Goal: Transaction & Acquisition: Purchase product/service

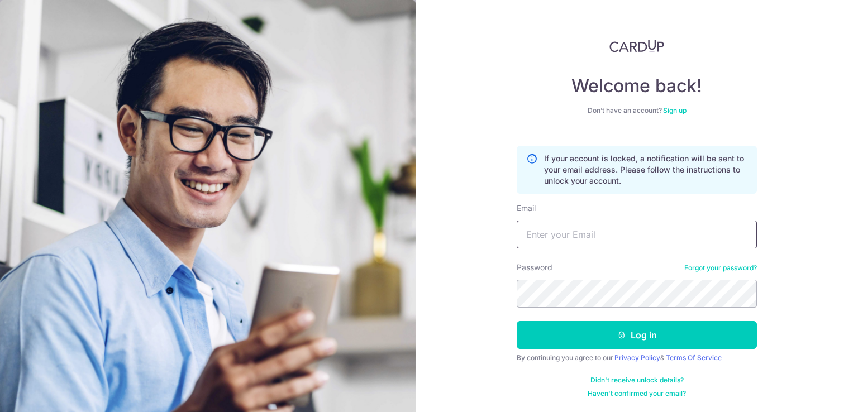
click at [588, 239] on input "Email" at bounding box center [637, 235] width 240 height 28
type input "neha@globaltradewell.com"
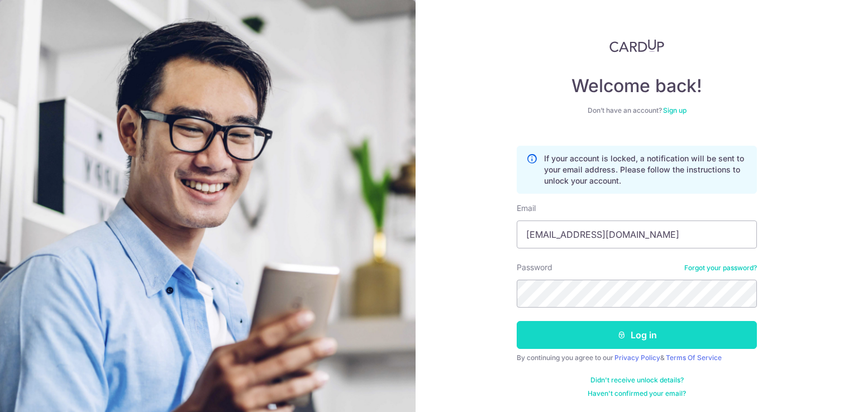
click at [623, 332] on icon "submit" at bounding box center [621, 335] width 9 height 9
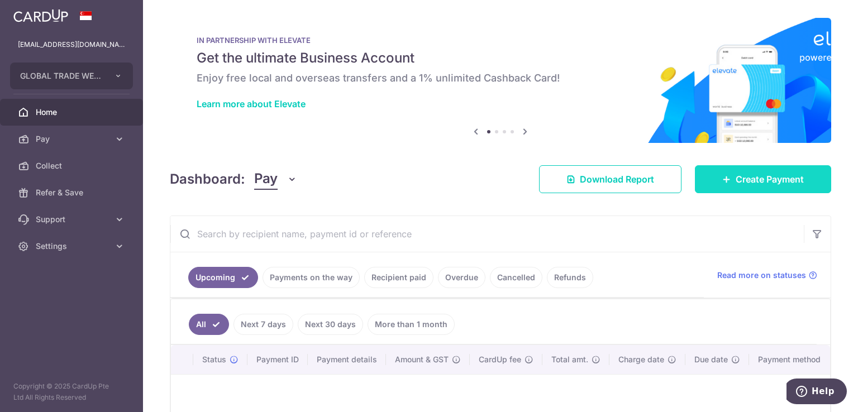
click at [724, 177] on icon at bounding box center [726, 179] width 9 height 9
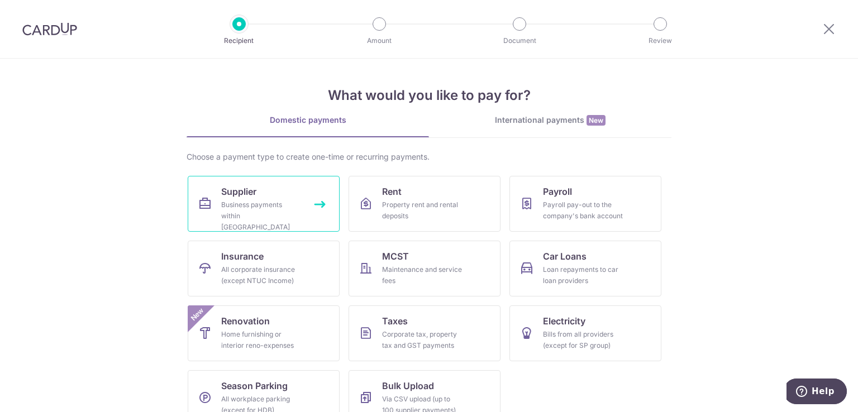
click at [240, 225] on link "Supplier Business payments within Singapore" at bounding box center [264, 204] width 152 height 56
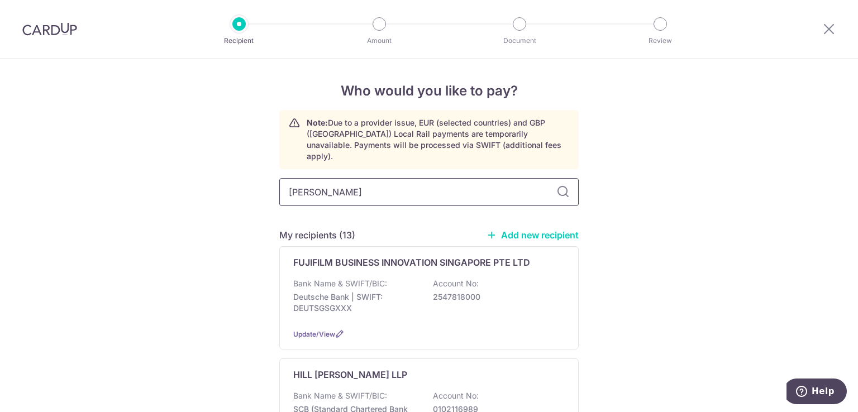
type input "orien"
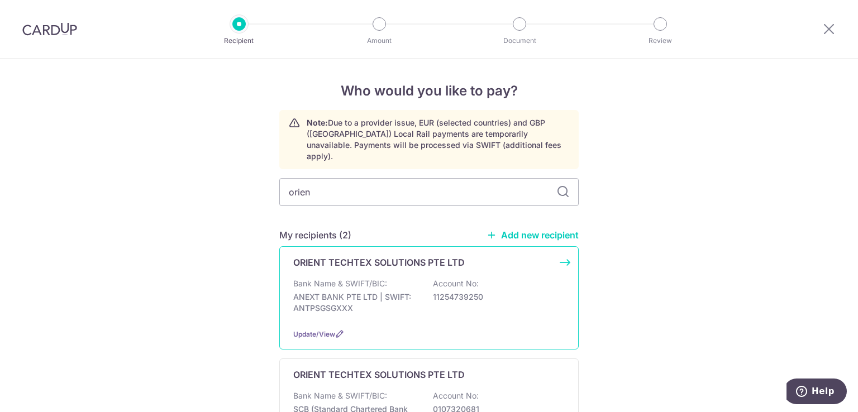
click at [429, 256] on p "ORIENT TECHTEX SOLUTIONS PTE LTD" at bounding box center [379, 262] width 172 height 13
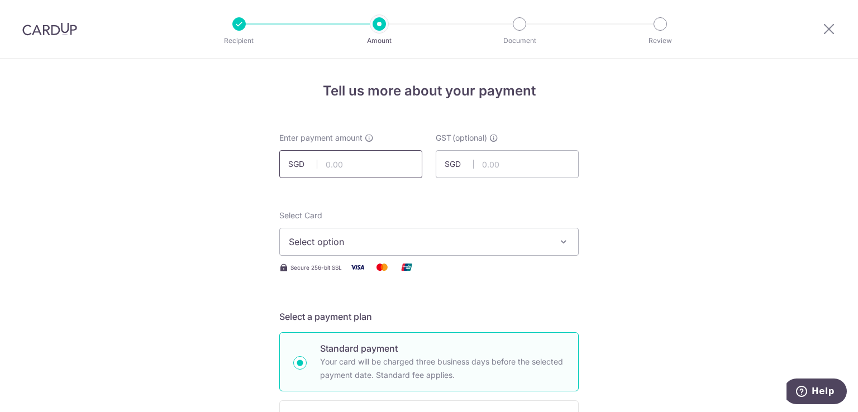
click at [389, 166] on input "text" at bounding box center [350, 164] width 143 height 28
type input "3,400.00"
click at [423, 242] on span "Select option" at bounding box center [419, 241] width 260 height 13
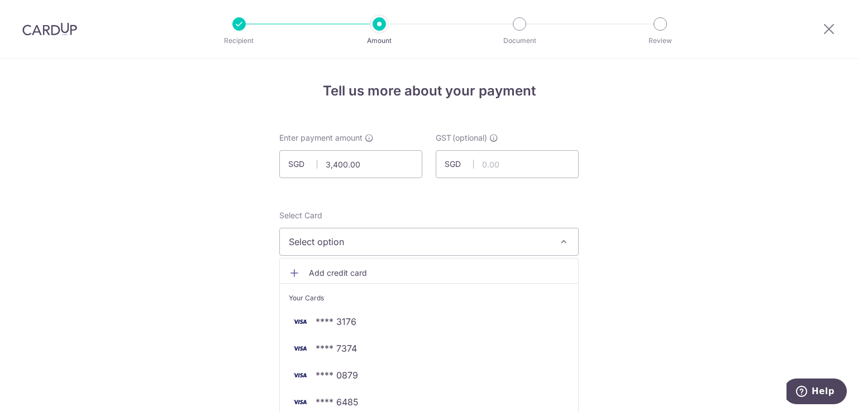
click at [390, 236] on span "Select option" at bounding box center [419, 241] width 260 height 13
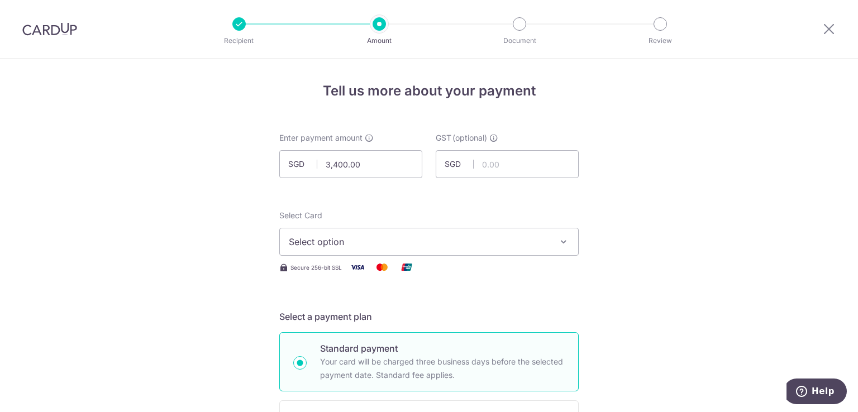
click at [390, 236] on span "Select option" at bounding box center [419, 241] width 260 height 13
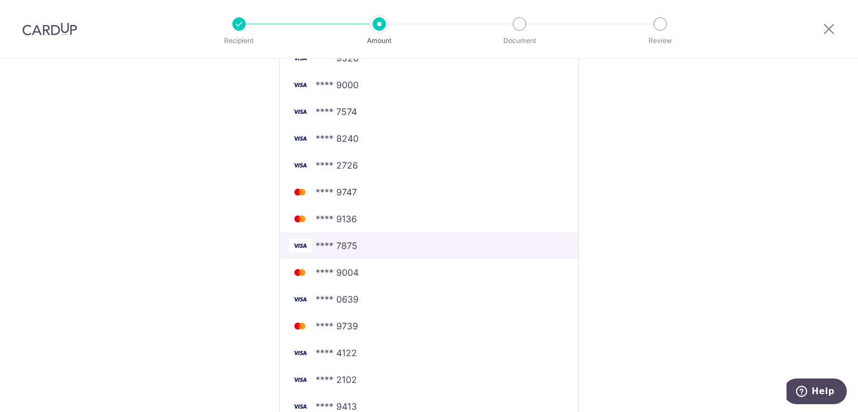
scroll to position [503, 0]
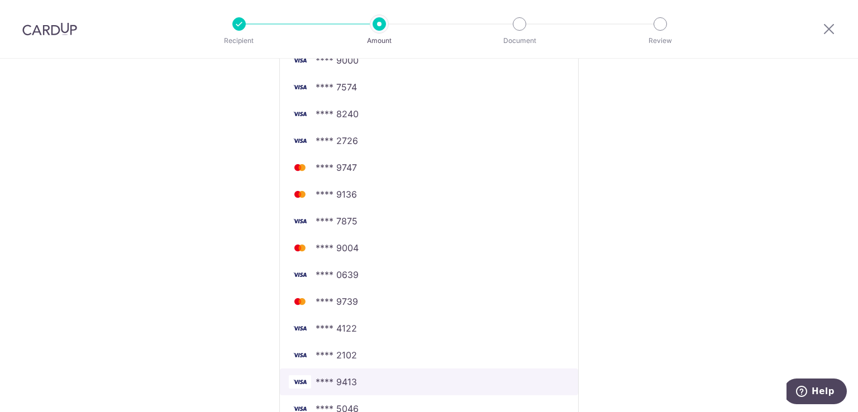
click at [338, 381] on span "**** 9413" at bounding box center [336, 381] width 41 height 13
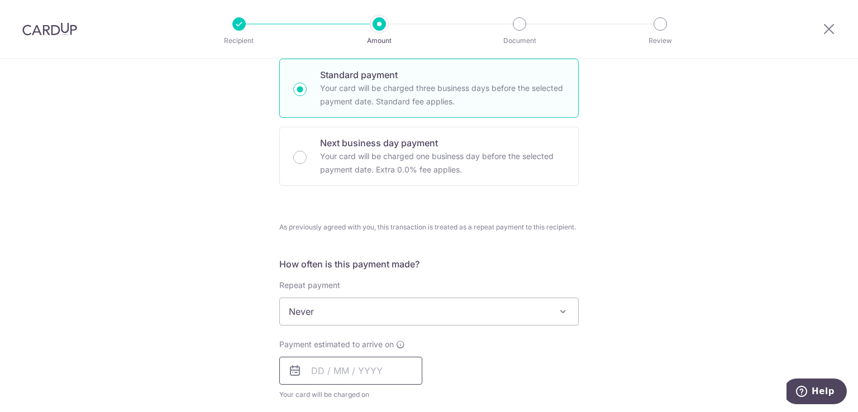
scroll to position [264, 0]
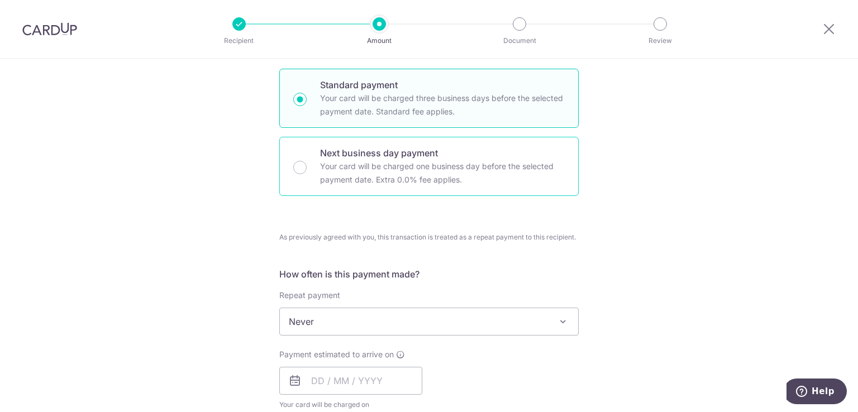
click at [373, 169] on p "Your card will be charged one business day before the selected payment date. Ex…" at bounding box center [442, 173] width 245 height 27
click at [307, 169] on input "Next business day payment Your card will be charged one business day before the…" at bounding box center [299, 167] width 13 height 13
radio input "false"
radio input "true"
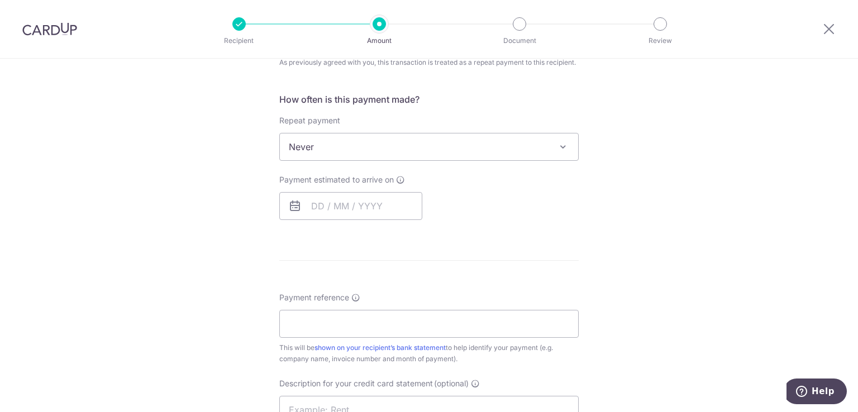
scroll to position [503, 0]
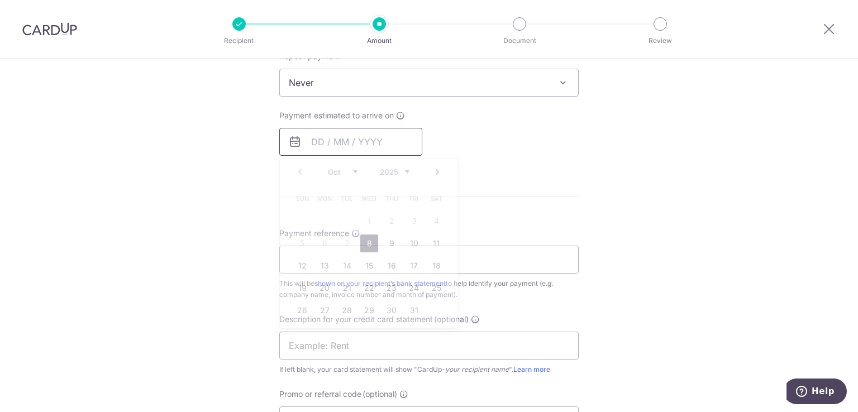
click at [361, 142] on input "text" at bounding box center [350, 142] width 143 height 28
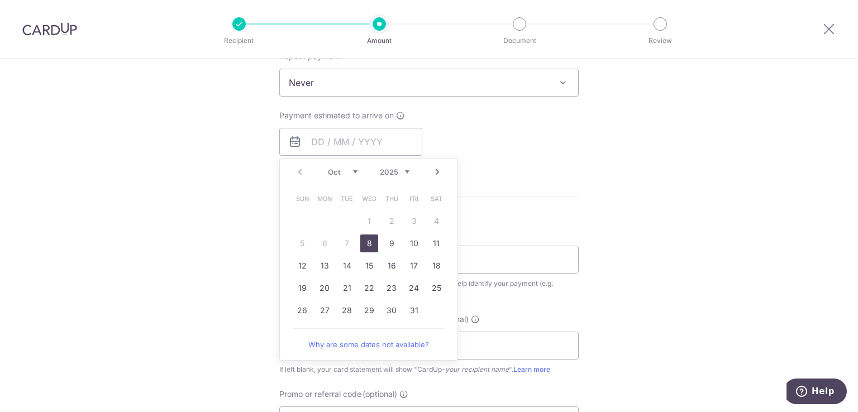
click at [364, 240] on link "8" at bounding box center [369, 244] width 18 height 18
type input "08/10/2025"
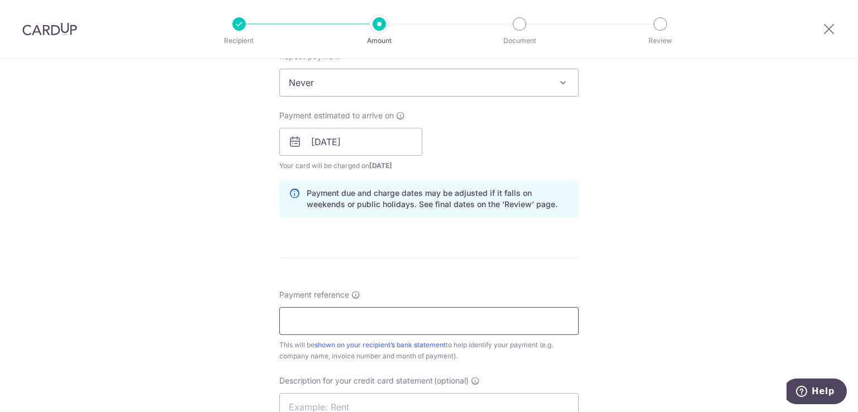
click at [346, 316] on input "Payment reference" at bounding box center [428, 321] width 299 height 28
type input "cu"
click at [539, 266] on form "Enter payment amount SGD 3,400.00 3400.00 GST (optional) SGD Select Card **** 9…" at bounding box center [428, 179] width 299 height 1099
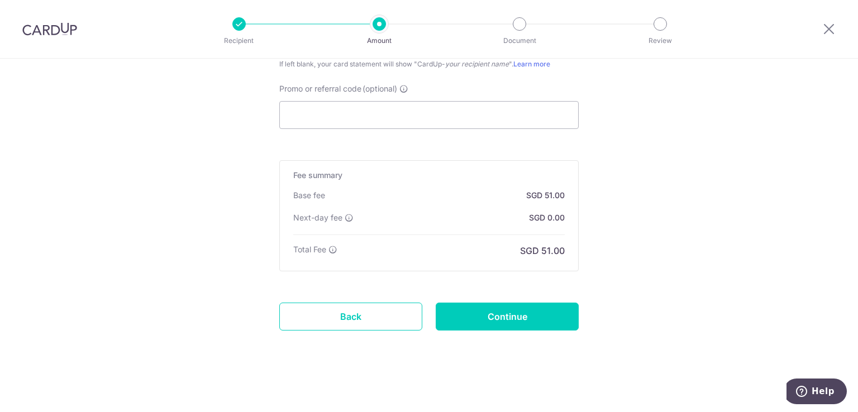
scroll to position [870, 0]
click at [513, 317] on input "Continue" at bounding box center [507, 316] width 143 height 28
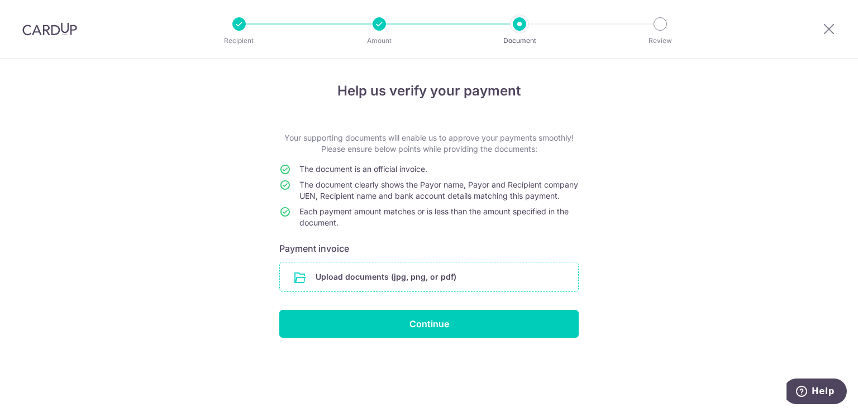
click at [443, 292] on input "file" at bounding box center [429, 277] width 298 height 29
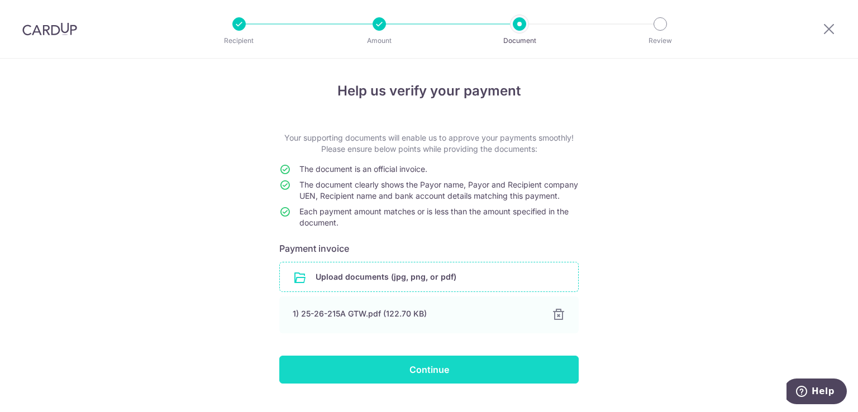
click at [462, 384] on input "Continue" at bounding box center [428, 370] width 299 height 28
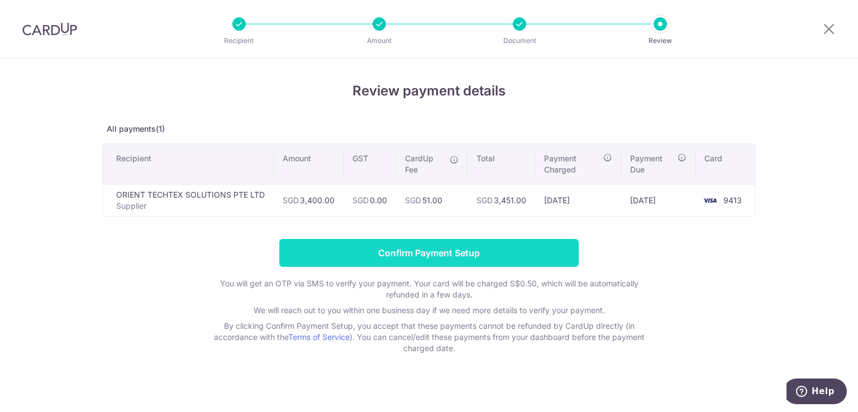
click at [448, 251] on input "Confirm Payment Setup" at bounding box center [428, 253] width 299 height 28
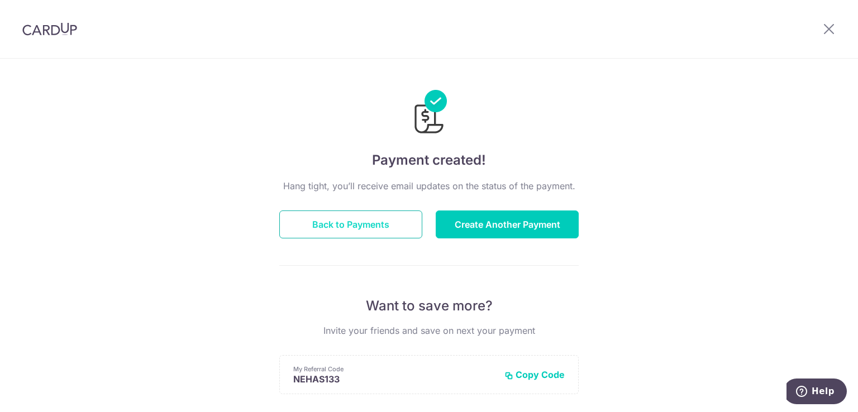
click at [369, 224] on button "Back to Payments" at bounding box center [350, 225] width 143 height 28
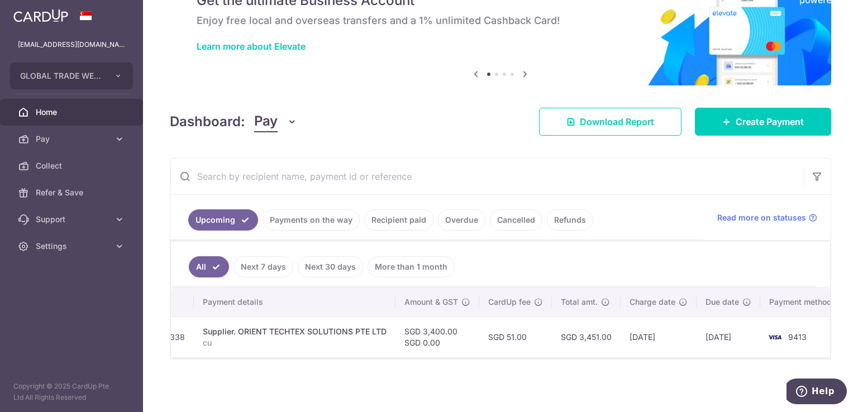
scroll to position [0, 172]
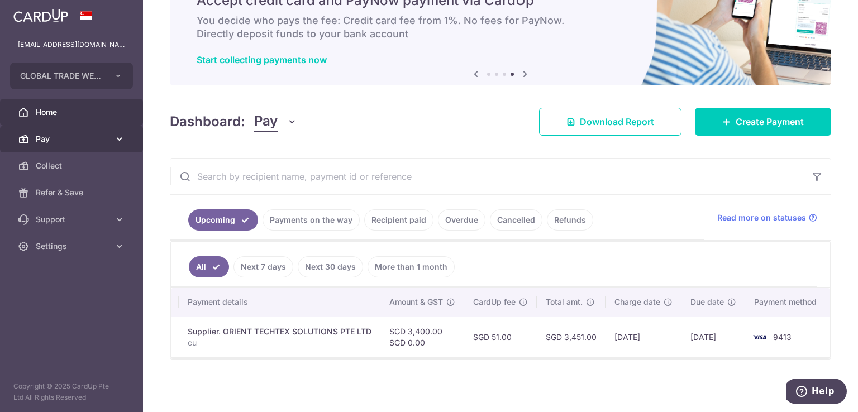
click at [68, 141] on span "Pay" at bounding box center [73, 139] width 74 height 11
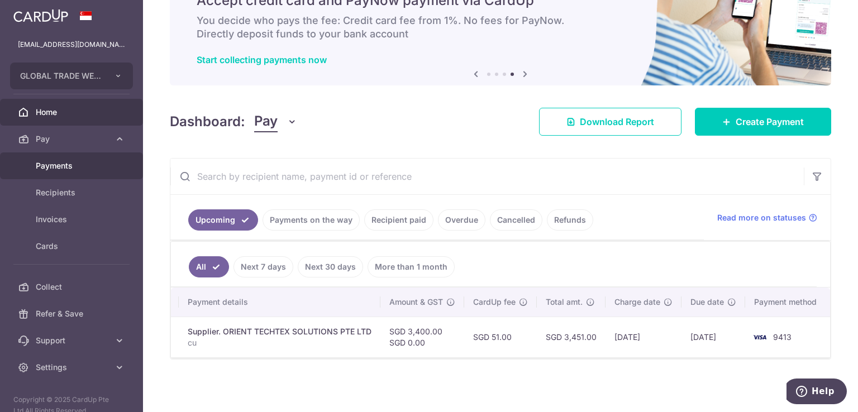
click at [67, 166] on span "Payments" at bounding box center [73, 165] width 74 height 11
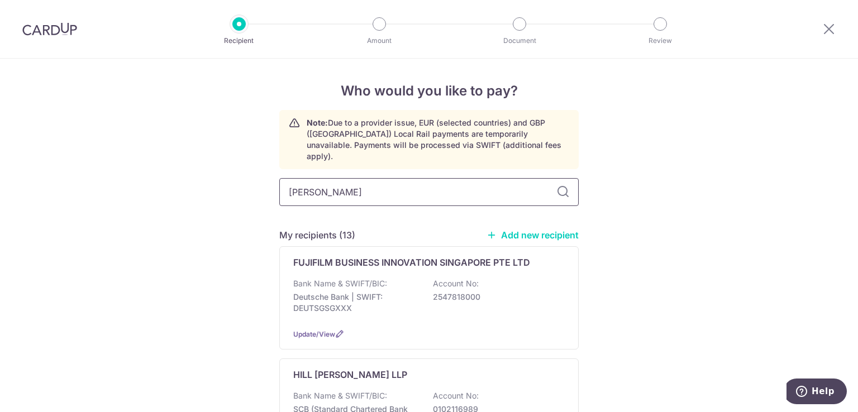
type input "orien"
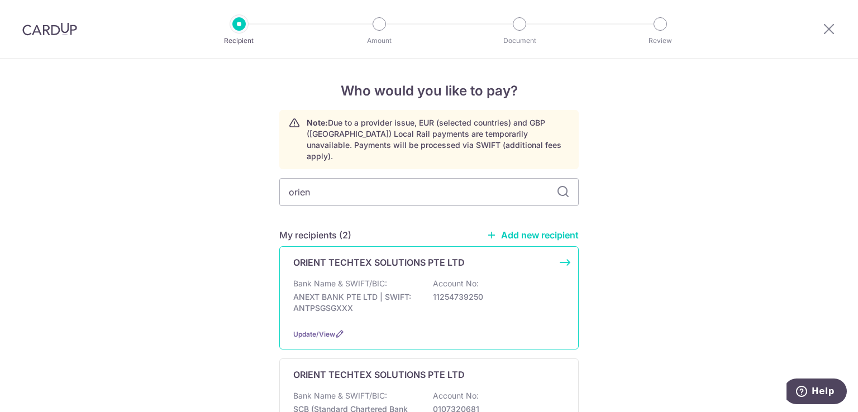
click at [373, 263] on div "ORIENT TECHTEX SOLUTIONS PTE LTD Bank Name & SWIFT/BIC: ANEXT BANK PTE LTD | SW…" at bounding box center [428, 297] width 299 height 103
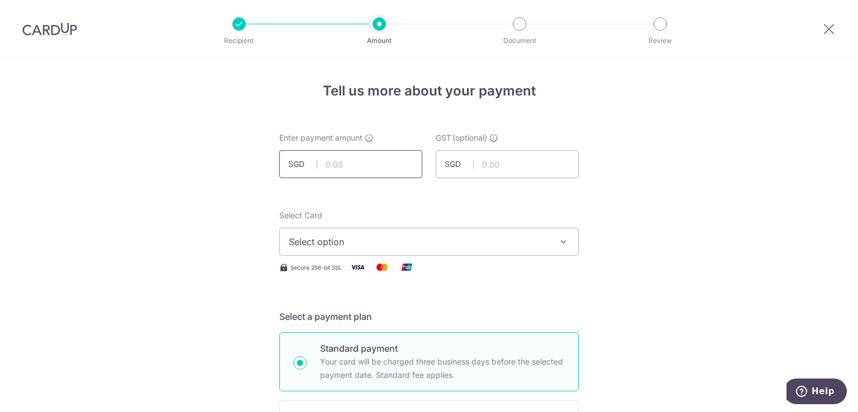
click at [375, 162] on input "text" at bounding box center [350, 164] width 143 height 28
type input "5,000.00"
click at [377, 231] on button "Select option" at bounding box center [428, 242] width 299 height 28
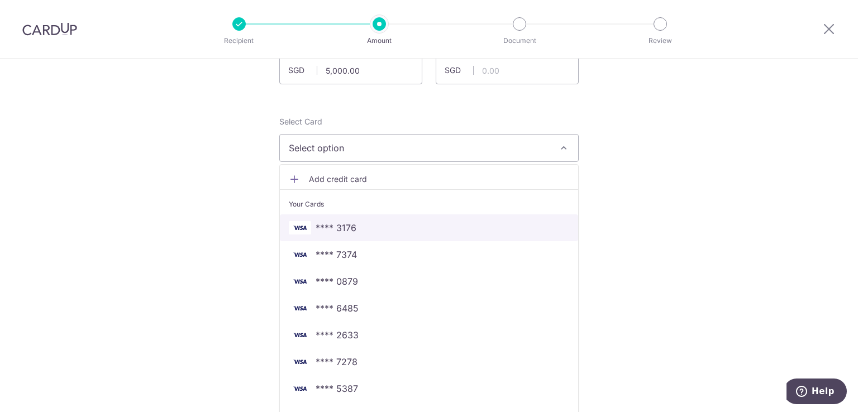
scroll to position [112, 0]
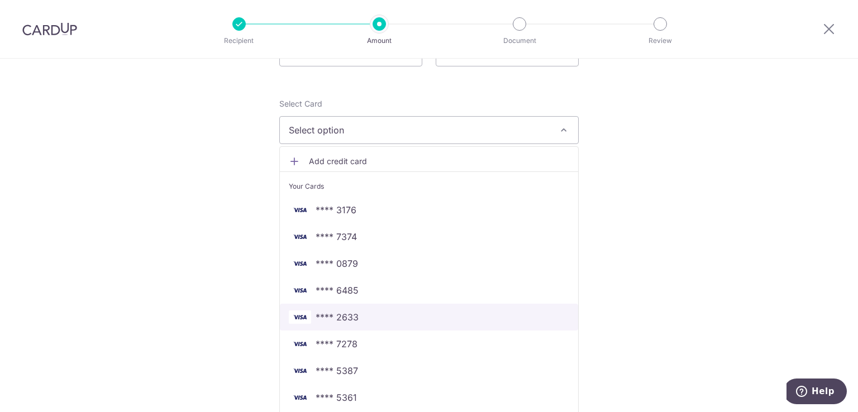
click at [409, 315] on span "**** 2633" at bounding box center [429, 317] width 280 height 13
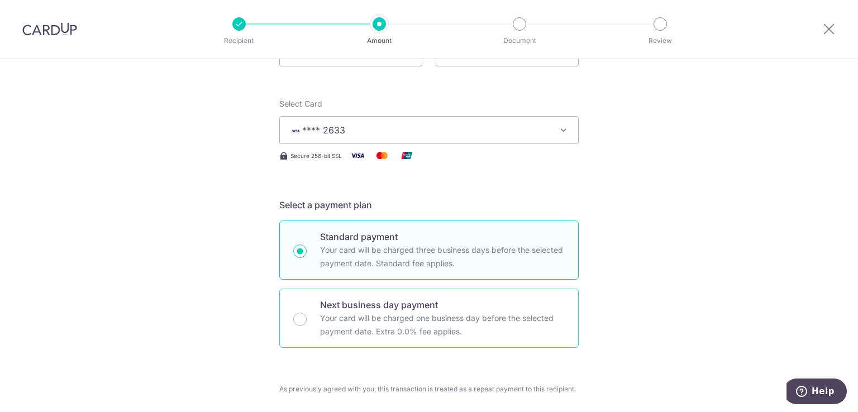
click at [419, 321] on p "Your card will be charged one business day before the selected payment date. Ex…" at bounding box center [442, 325] width 245 height 27
click at [307, 321] on input "Next business day payment Your card will be charged one business day before the…" at bounding box center [299, 319] width 13 height 13
radio input "false"
radio input "true"
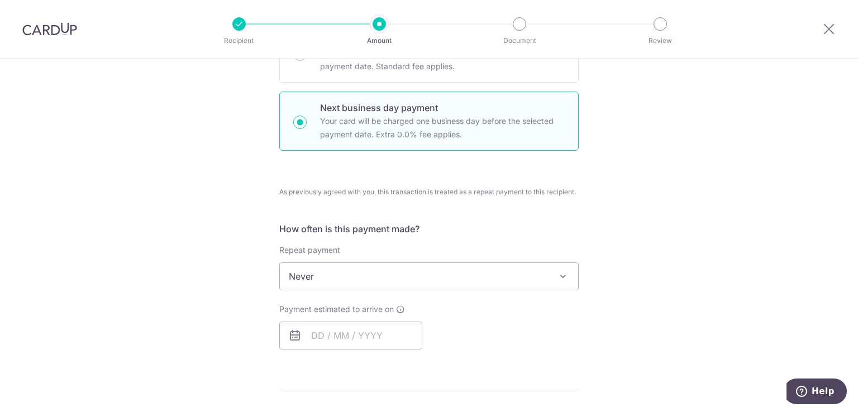
scroll to position [335, 0]
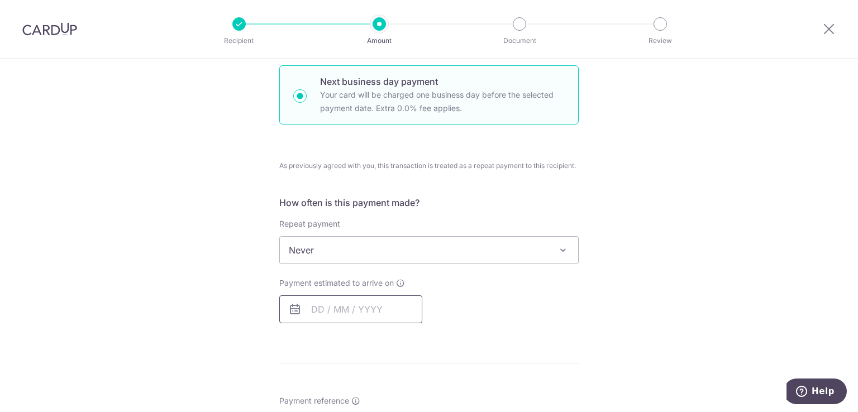
click at [353, 309] on input "text" at bounding box center [350, 310] width 143 height 28
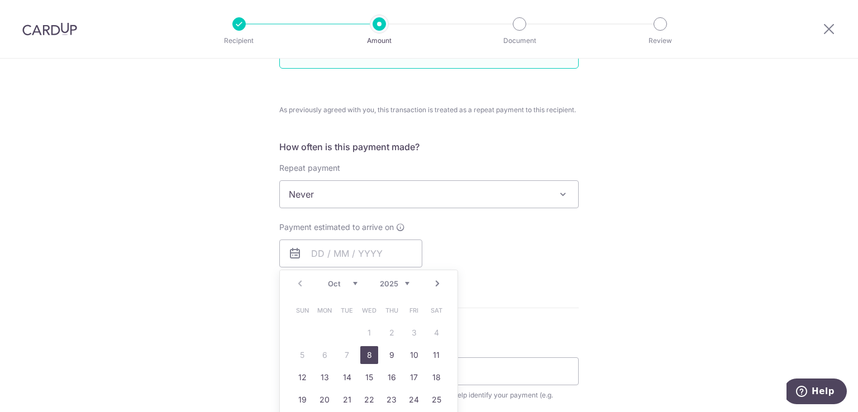
click at [366, 351] on link "8" at bounding box center [369, 355] width 18 height 18
type input "[DATE]"
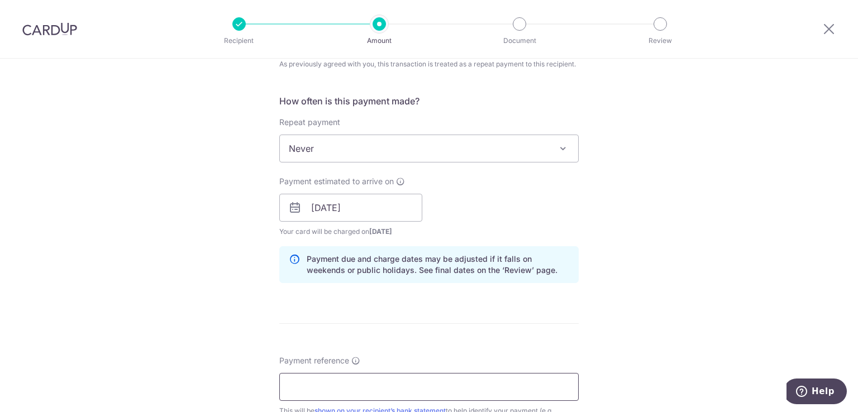
scroll to position [503, 0]
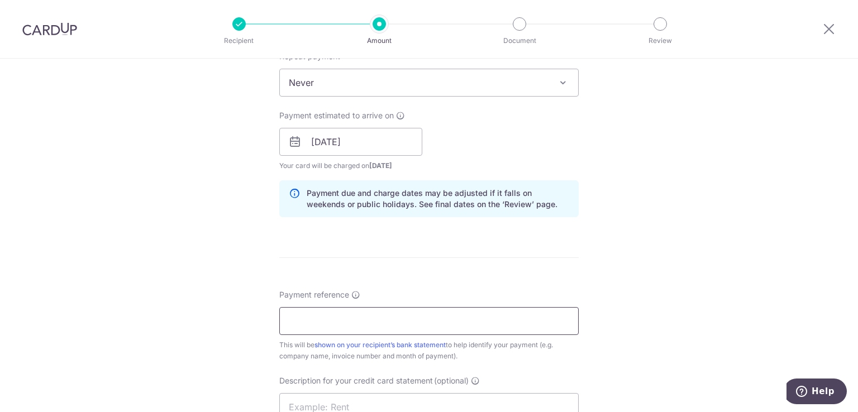
click at [366, 320] on input "Payment reference" at bounding box center [428, 321] width 299 height 28
type input "cu"
click at [581, 331] on div "Tell us more about your payment Enter payment amount SGD 5,000.00 5000.00 GST (…" at bounding box center [429, 169] width 858 height 1226
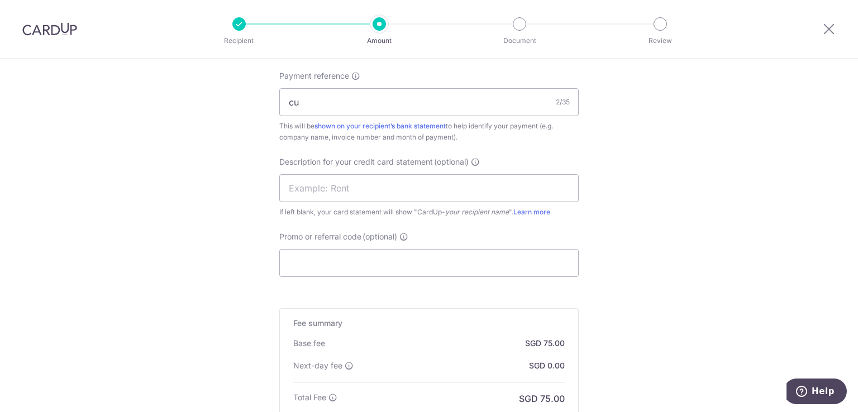
scroll to position [782, 0]
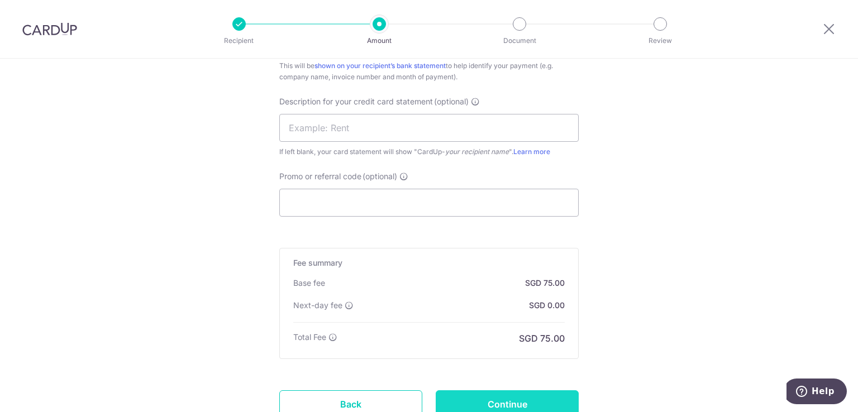
click at [527, 396] on input "Continue" at bounding box center [507, 404] width 143 height 28
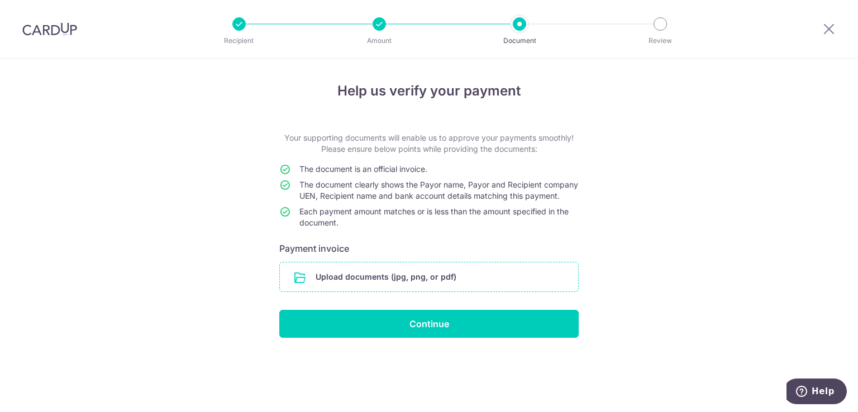
click at [411, 287] on input "file" at bounding box center [429, 277] width 298 height 29
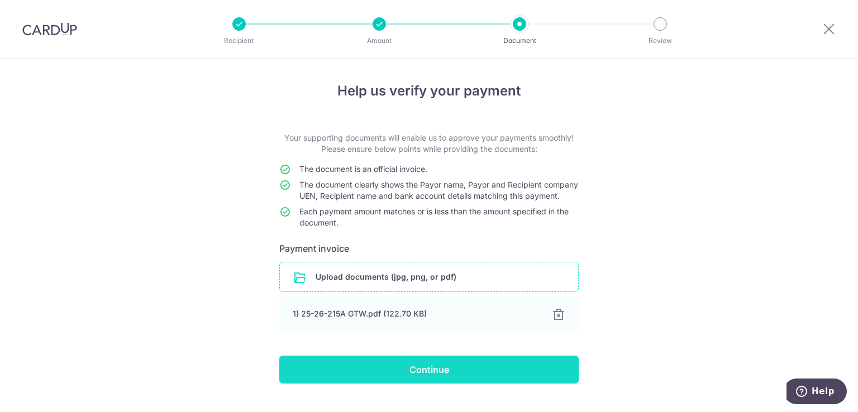
click at [450, 380] on input "Continue" at bounding box center [428, 370] width 299 height 28
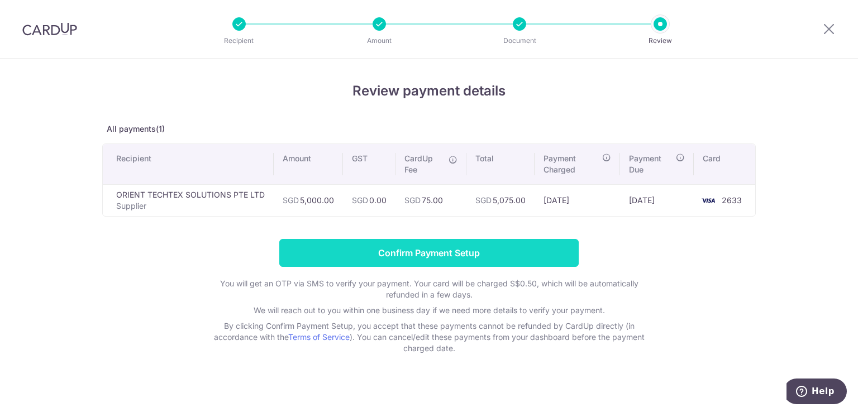
click at [420, 255] on input "Confirm Payment Setup" at bounding box center [428, 253] width 299 height 28
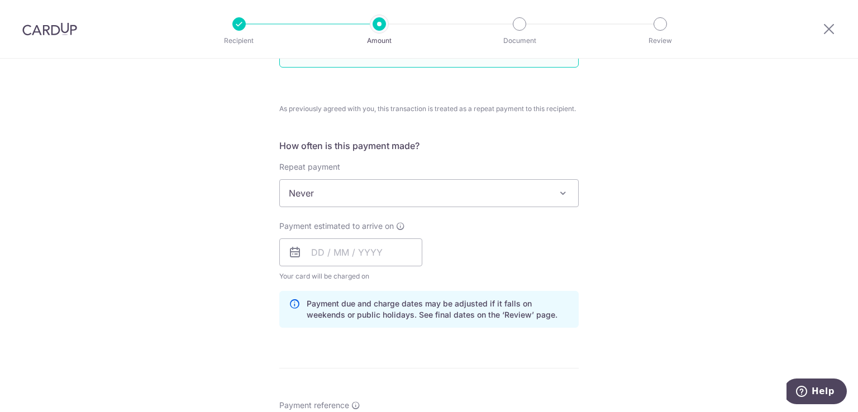
scroll to position [447, 0]
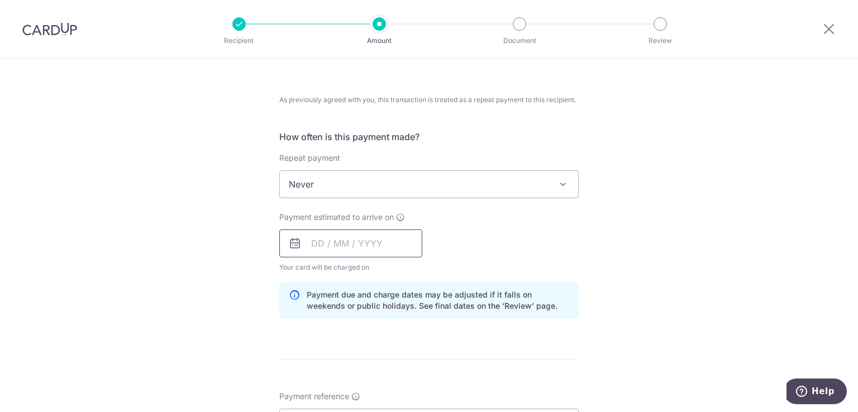
click at [375, 239] on input "text" at bounding box center [350, 244] width 143 height 28
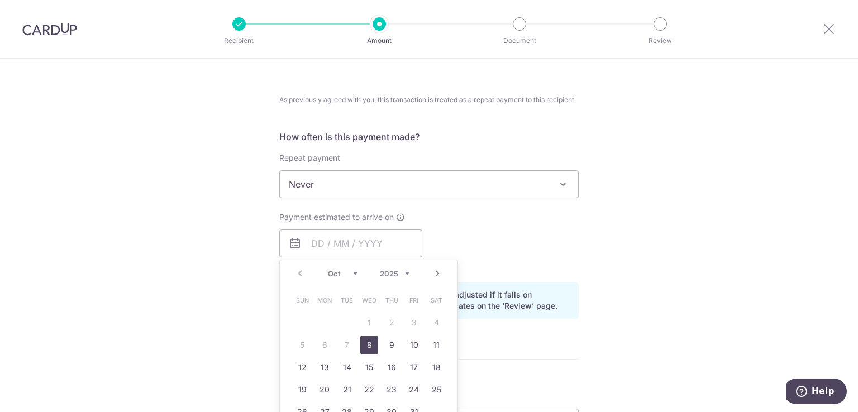
click at [368, 342] on link "8" at bounding box center [369, 345] width 18 height 18
type input "[DATE]"
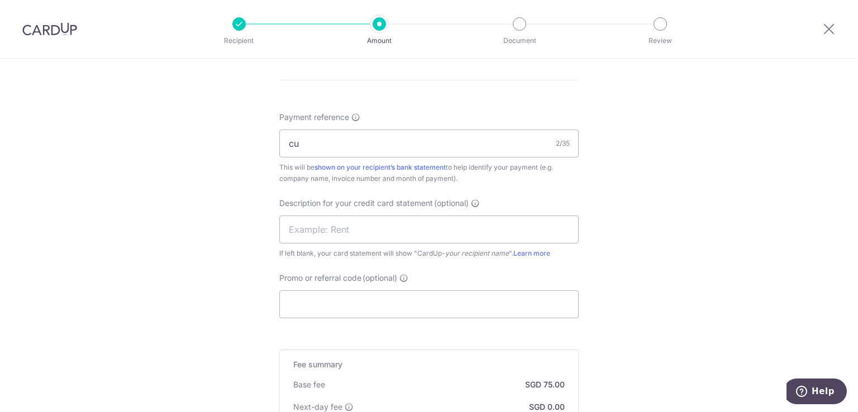
scroll to position [894, 0]
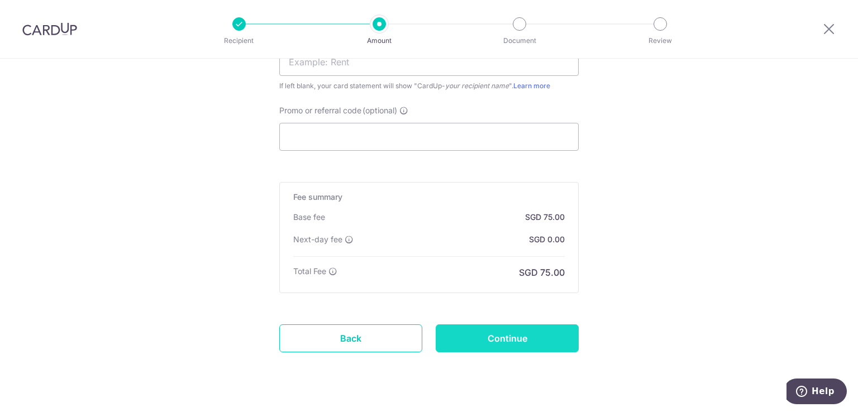
click at [502, 348] on input "Continue" at bounding box center [507, 339] width 143 height 28
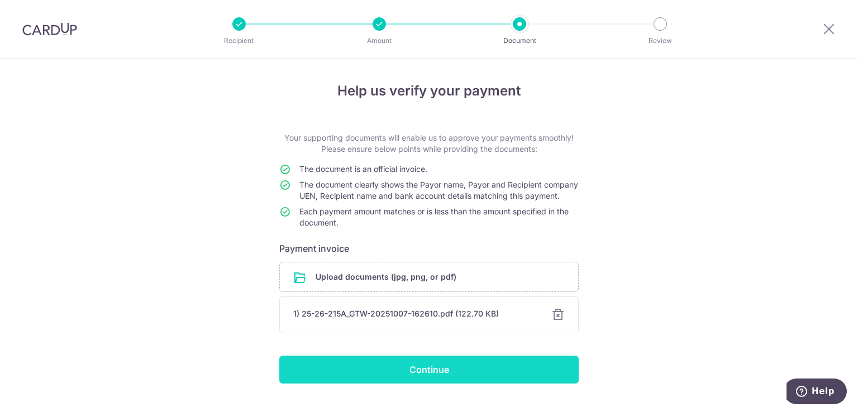
click at [456, 375] on input "Continue" at bounding box center [428, 370] width 299 height 28
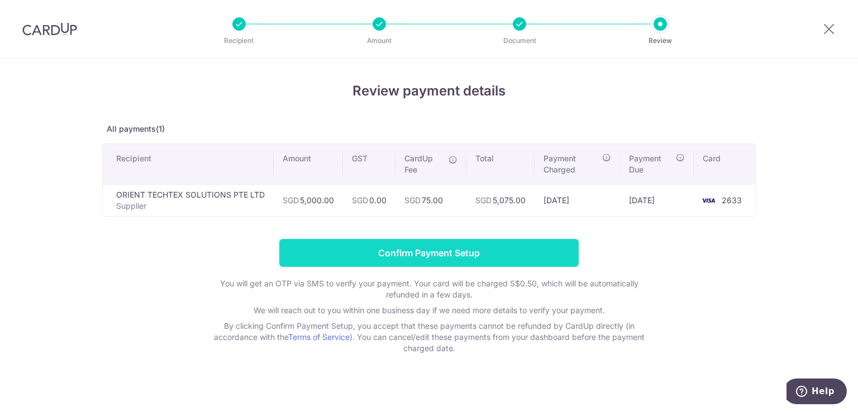
click at [459, 259] on input "Confirm Payment Setup" at bounding box center [428, 253] width 299 height 28
